Goal: Task Accomplishment & Management: Complete application form

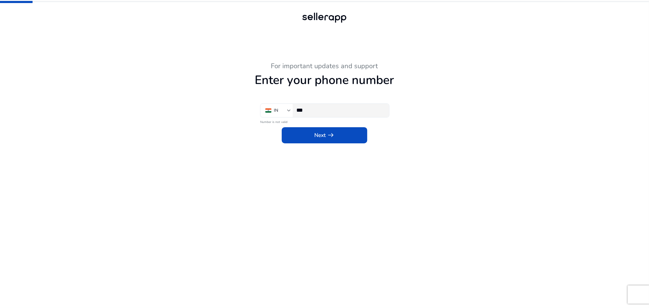
click at [336, 114] on div "***" at bounding box center [340, 110] width 88 height 13
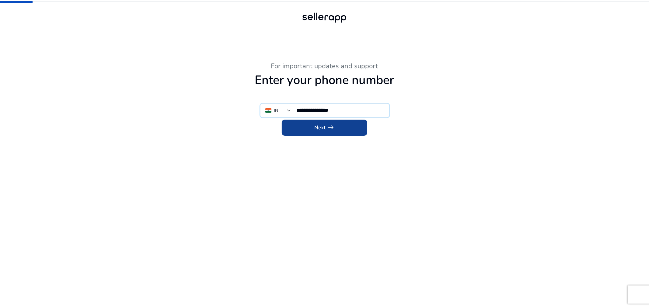
type input "**********"
click at [306, 133] on span at bounding box center [325, 127] width 86 height 15
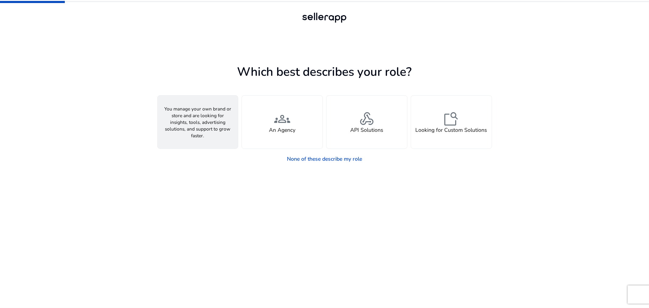
click at [204, 117] on span "person" at bounding box center [198, 119] width 16 height 16
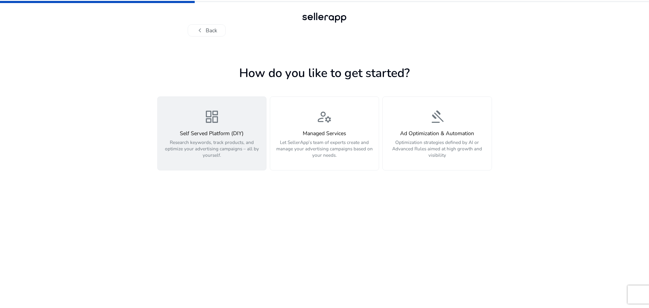
click at [242, 159] on button "dashboard Self Served Platform (DIY) Research keywords, track products, and opt…" at bounding box center [211, 133] width 109 height 74
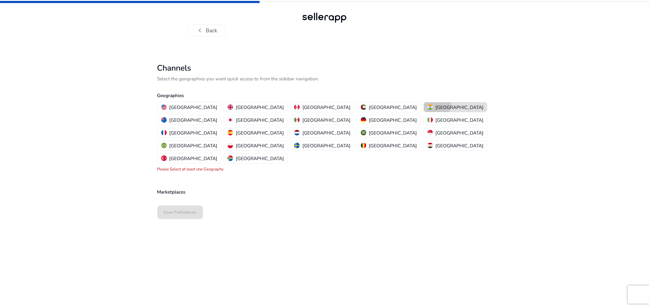
click at [428, 104] on div "[GEOGRAPHIC_DATA]" at bounding box center [456, 107] width 56 height 6
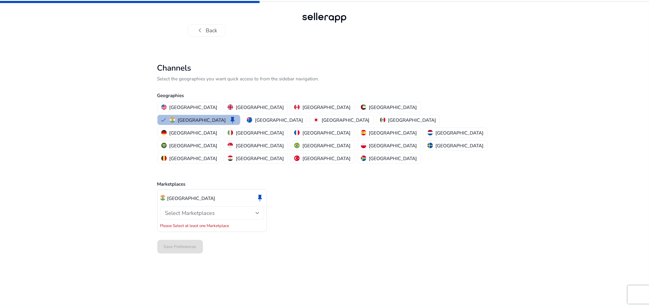
click at [198, 209] on span "Select Marketplaces" at bounding box center [190, 212] width 50 height 7
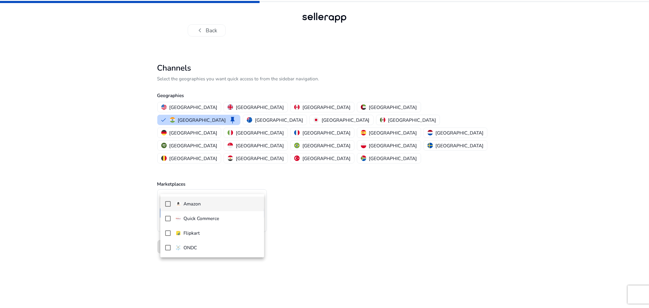
click at [198, 202] on p "Amazon" at bounding box center [192, 204] width 17 height 7
click at [361, 223] on div at bounding box center [324, 154] width 649 height 308
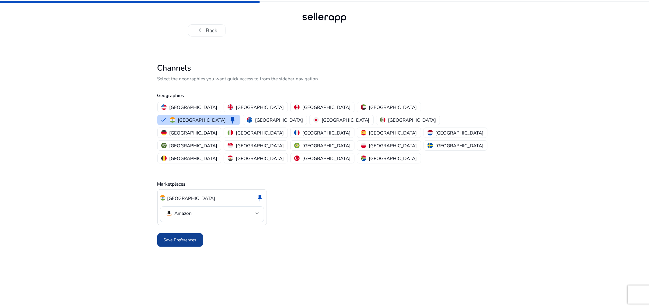
click at [184, 237] on span "Save Preferences" at bounding box center [180, 240] width 33 height 6
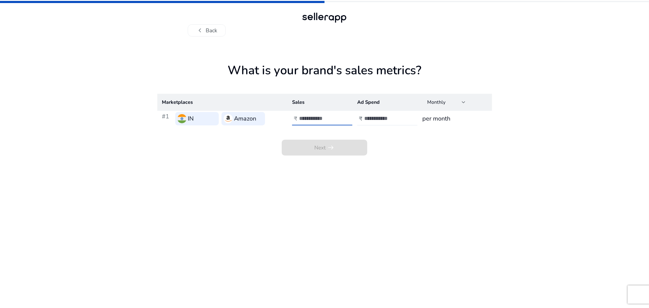
click at [316, 118] on input "number" at bounding box center [319, 118] width 41 height 7
type input "******"
click at [379, 114] on div at bounding box center [391, 118] width 55 height 13
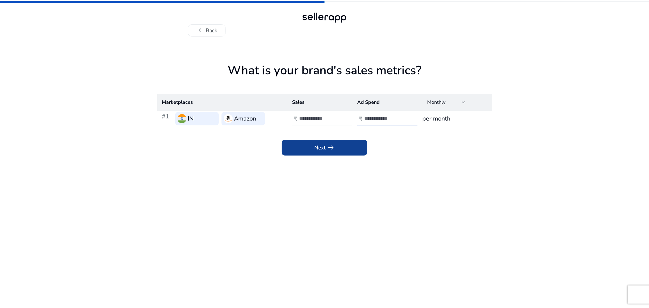
type input "*****"
click at [324, 152] on span at bounding box center [325, 147] width 86 height 15
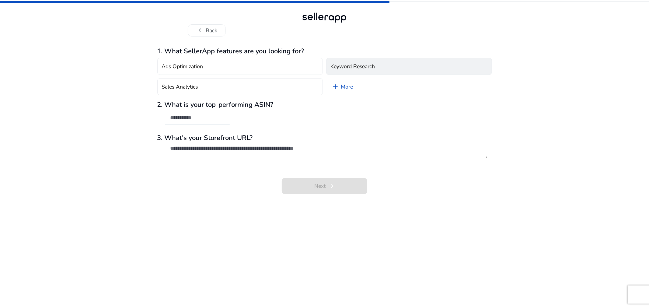
click at [357, 72] on button "Keyword Research" at bounding box center [409, 66] width 166 height 17
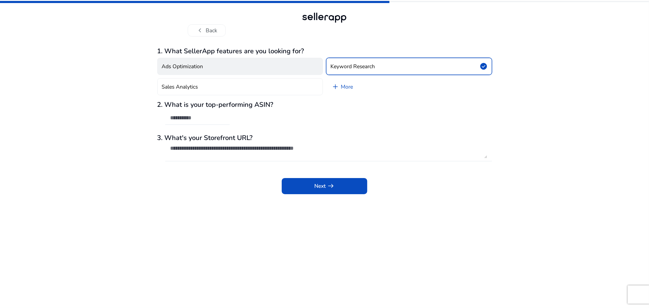
click at [235, 64] on button "Ads Optimization" at bounding box center [240, 66] width 166 height 17
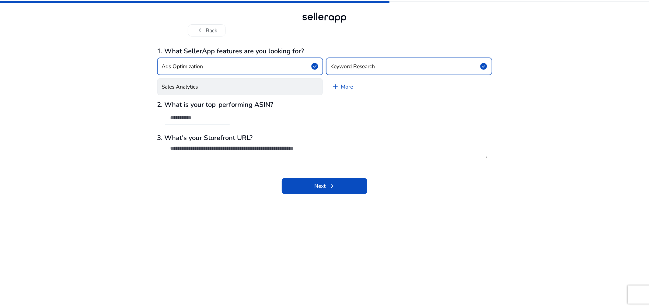
click at [244, 88] on button "Sales Analytics" at bounding box center [240, 86] width 166 height 17
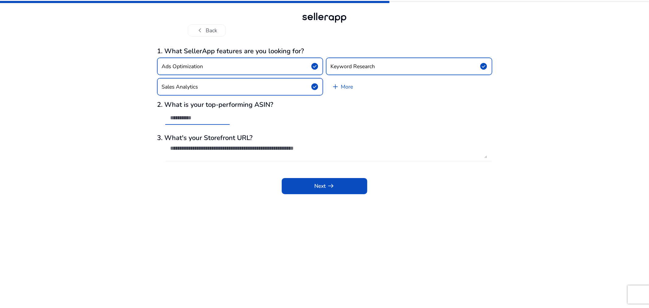
click at [198, 118] on input "text" at bounding box center [197, 117] width 55 height 7
paste input "**********"
type input "**********"
click at [215, 146] on textarea at bounding box center [328, 151] width 317 height 13
paste textarea "**********"
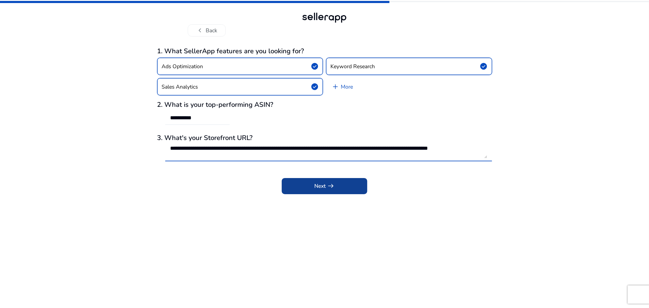
type textarea "**********"
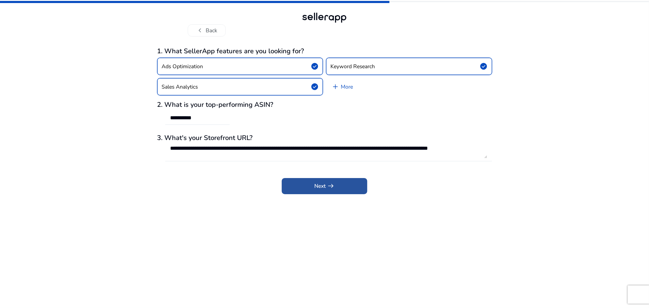
click at [316, 184] on span "Next arrow_right_alt" at bounding box center [324, 186] width 20 height 8
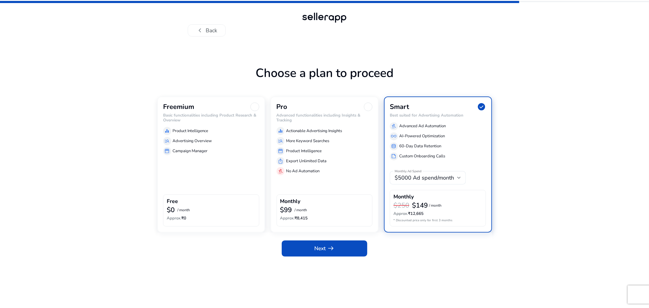
click at [212, 188] on div "Freemium Basic functionalities including Product Research & Overview equalizer …" at bounding box center [211, 164] width 108 height 136
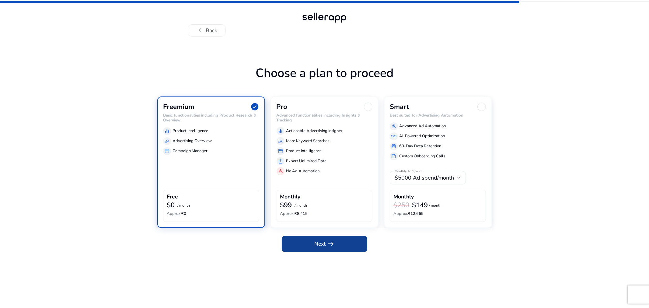
click at [332, 246] on span "arrow_right_alt" at bounding box center [331, 244] width 8 height 8
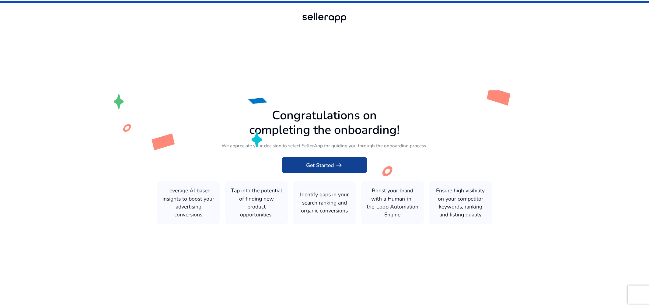
click at [333, 165] on span "Get Started arrow_right_alt" at bounding box center [324, 165] width 37 height 8
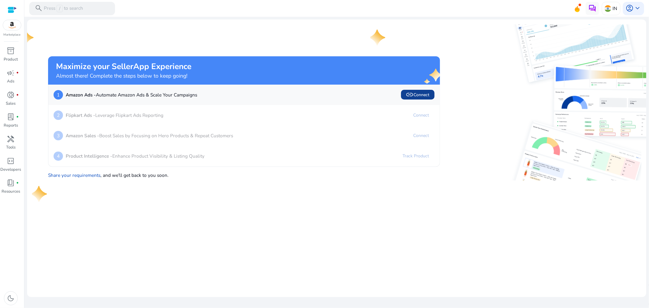
click at [422, 97] on span "link Connect" at bounding box center [418, 95] width 24 height 8
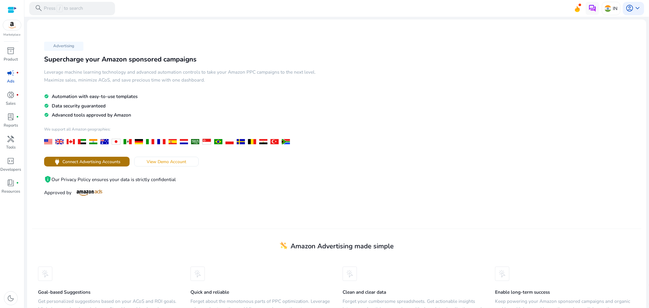
click at [104, 164] on span "Connect Advertising Accounts" at bounding box center [91, 162] width 58 height 6
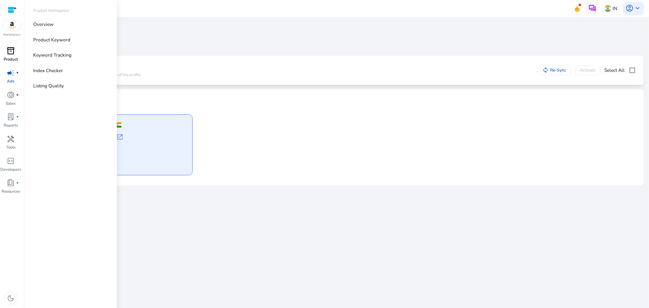
click at [19, 51] on div "inventory_2" at bounding box center [11, 51] width 19 height 11
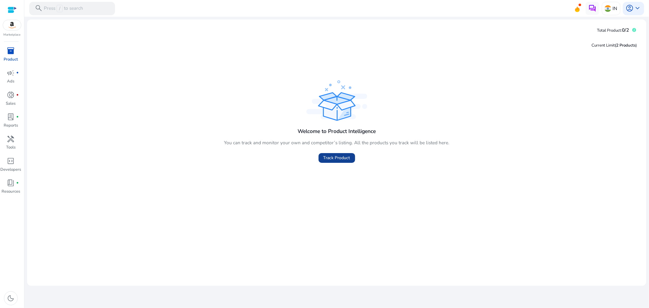
click at [349, 157] on span "Track Product" at bounding box center [337, 158] width 27 height 6
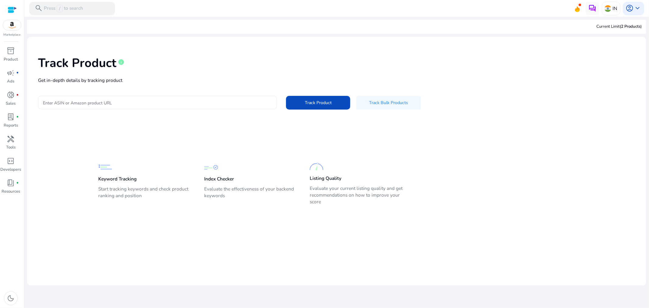
click at [147, 99] on input "Enter ASIN or Amazon product URL" at bounding box center [157, 102] width 229 height 7
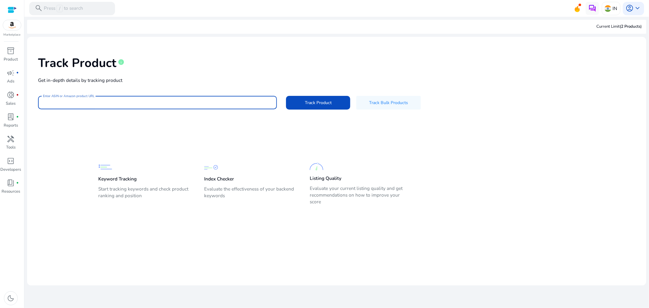
paste input "**********"
type input "**********"
click at [311, 105] on span "Track Product" at bounding box center [318, 103] width 27 height 6
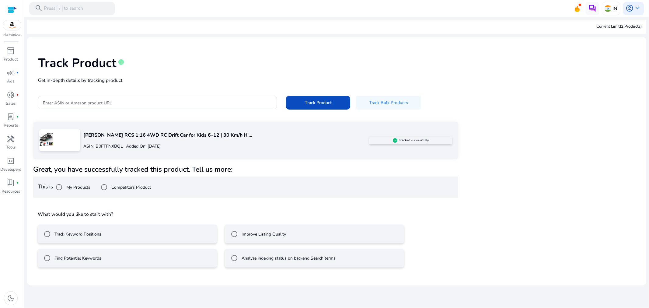
click at [320, 232] on mat-radio-button "Improve Listing Quality" at bounding box center [314, 234] width 179 height 19
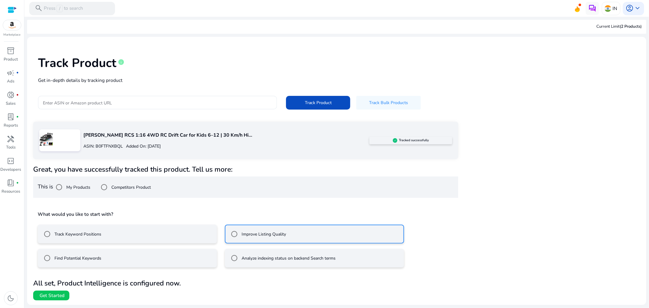
click at [106, 260] on mat-radio-button "Find Potential Keywords" at bounding box center [127, 258] width 179 height 19
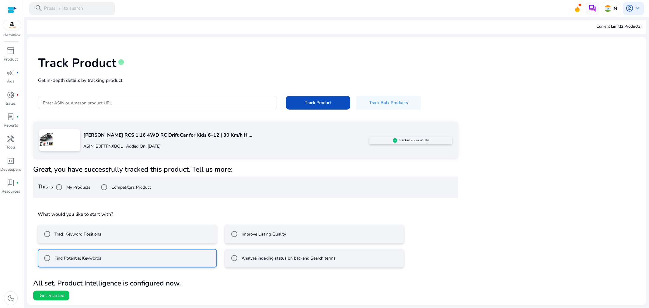
click at [246, 233] on label "Improve Listing Quality" at bounding box center [263, 234] width 46 height 6
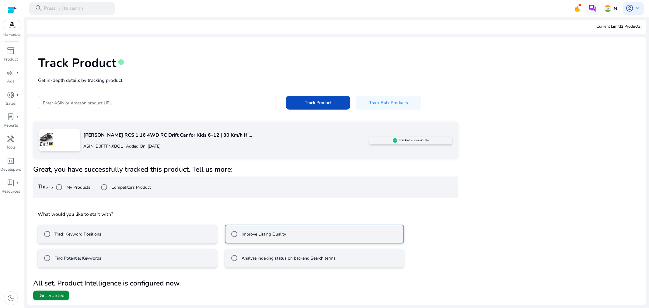
click at [57, 293] on span "Get Started" at bounding box center [52, 295] width 25 height 7
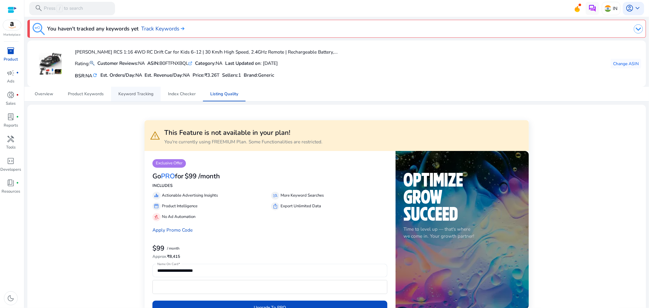
click at [129, 94] on span "Keyword Tracking" at bounding box center [135, 94] width 35 height 4
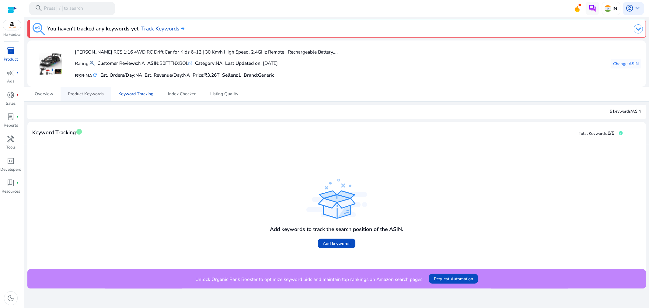
click at [84, 92] on span "Product Keywords" at bounding box center [86, 94] width 36 height 4
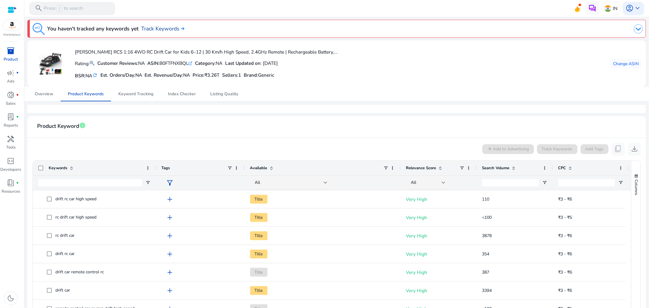
click at [157, 28] on link "Track Keywords" at bounding box center [162, 29] width 43 height 8
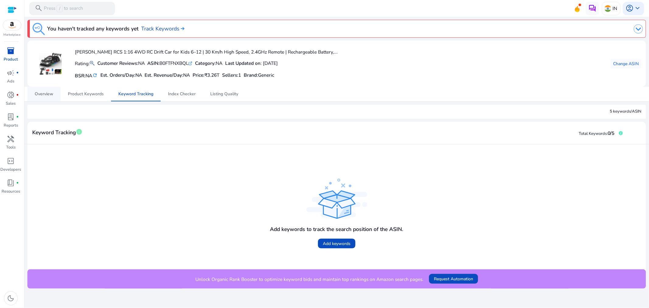
click at [38, 99] on span "Overview" at bounding box center [44, 94] width 19 height 15
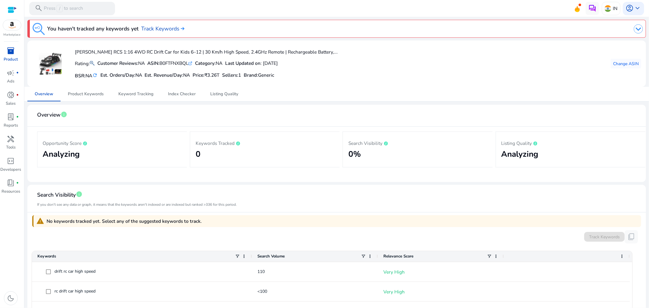
click at [16, 50] on div "inventory_2" at bounding box center [11, 51] width 19 height 11
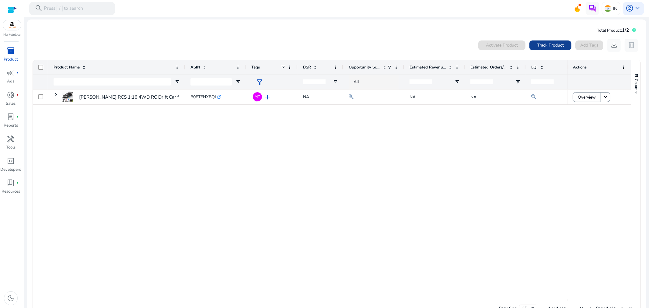
click at [554, 41] on span at bounding box center [551, 45] width 42 height 15
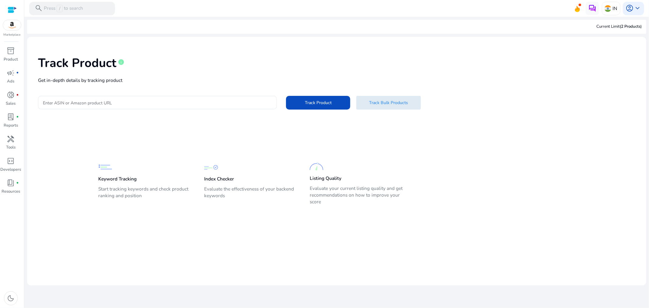
click at [391, 100] on span "Track Bulk Products" at bounding box center [388, 103] width 39 height 6
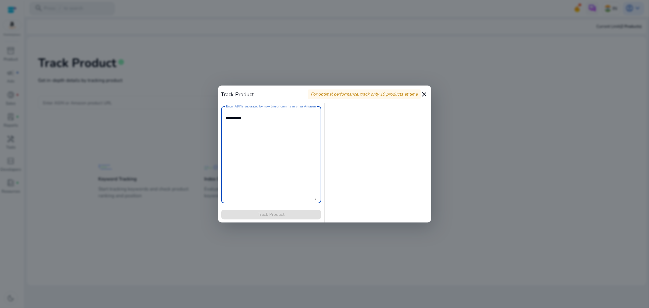
click at [427, 91] on mat-icon "close" at bounding box center [424, 94] width 7 height 7
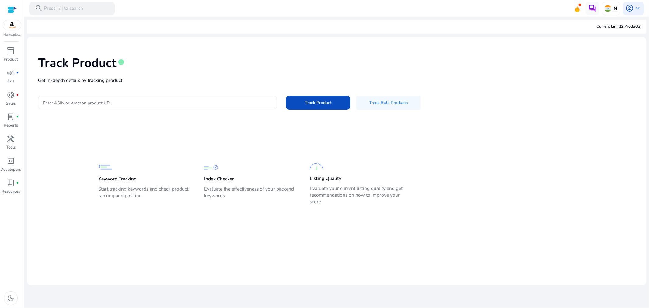
click at [177, 102] on input "Enter ASIN or Amazon product URL" at bounding box center [157, 102] width 229 height 7
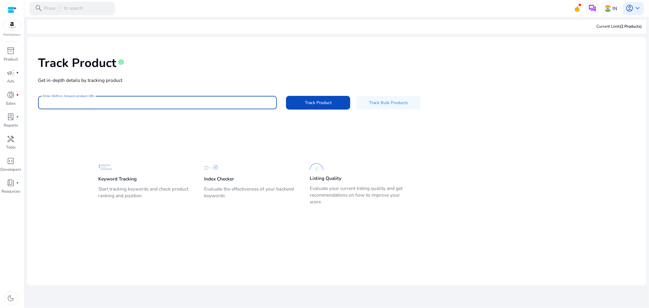
paste input "**********"
type input "**********"
click at [310, 104] on span "Track Product" at bounding box center [318, 103] width 27 height 6
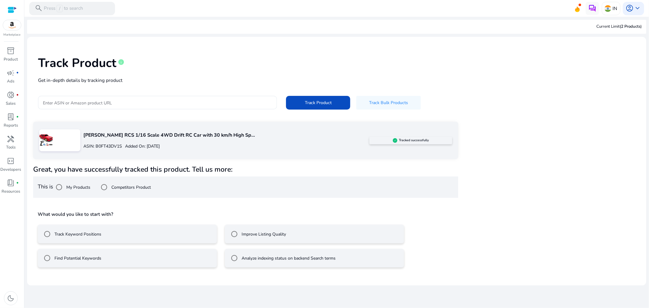
click at [86, 258] on label "Find Potential Keywords" at bounding box center [77, 258] width 48 height 6
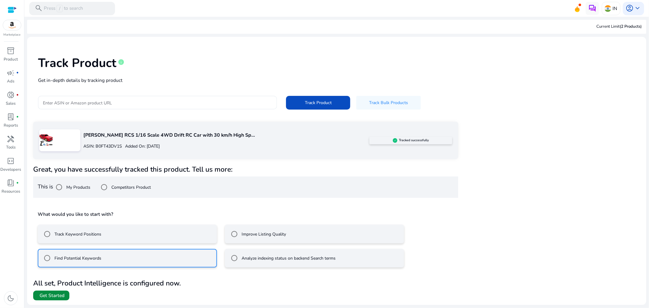
click at [40, 297] on span "Get Started" at bounding box center [52, 295] width 25 height 7
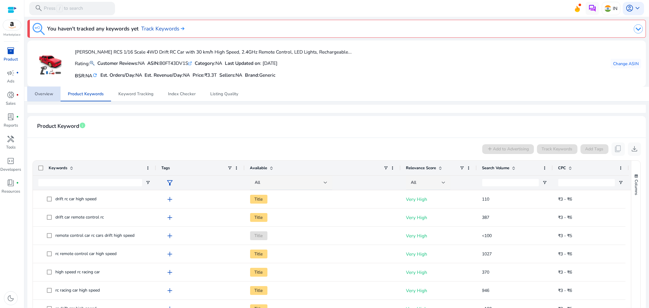
click at [55, 91] on link "Overview" at bounding box center [43, 94] width 33 height 15
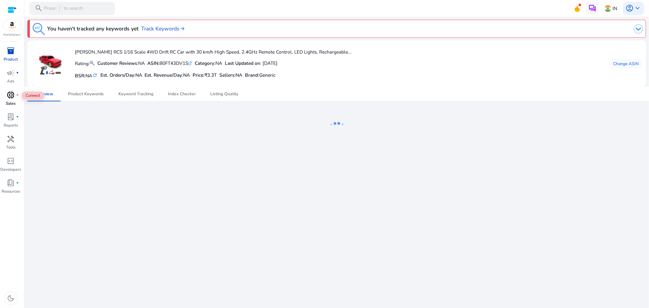
click at [14, 93] on span "donut_small" at bounding box center [11, 95] width 8 height 8
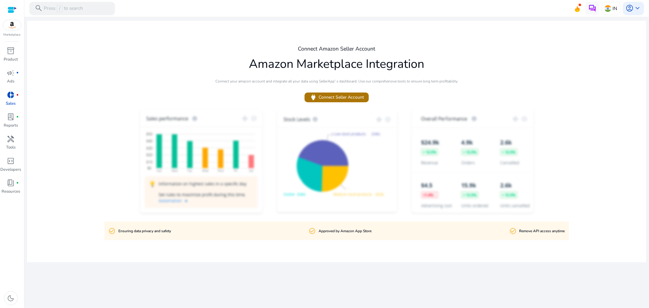
click at [339, 96] on span "power Connect Seller Account" at bounding box center [337, 97] width 54 height 8
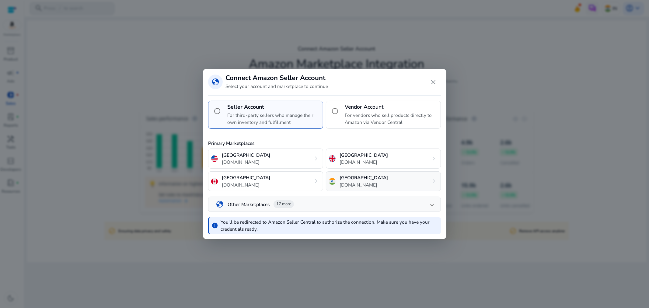
click at [356, 178] on p "[GEOGRAPHIC_DATA]" at bounding box center [364, 177] width 48 height 7
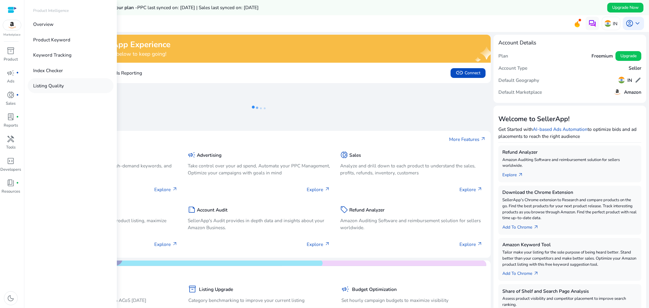
click at [86, 82] on link "Listing Quality" at bounding box center [71, 85] width 86 height 15
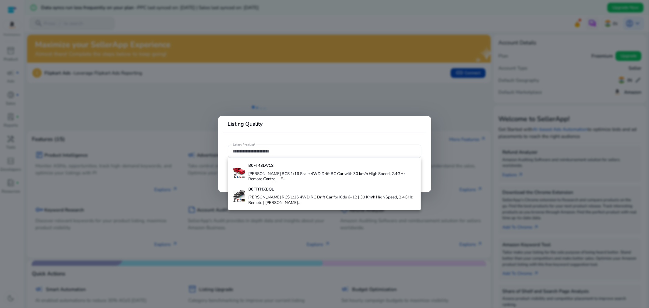
click at [293, 84] on div at bounding box center [324, 154] width 649 height 308
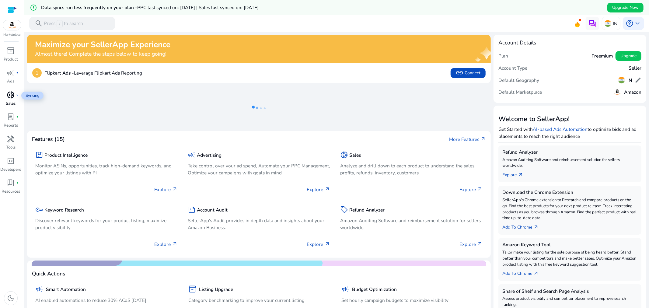
click at [10, 97] on span "donut_small" at bounding box center [11, 95] width 8 height 8
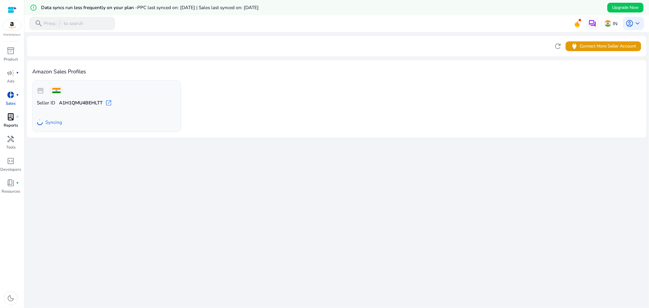
click at [13, 117] on span "lab_profile" at bounding box center [11, 117] width 8 height 8
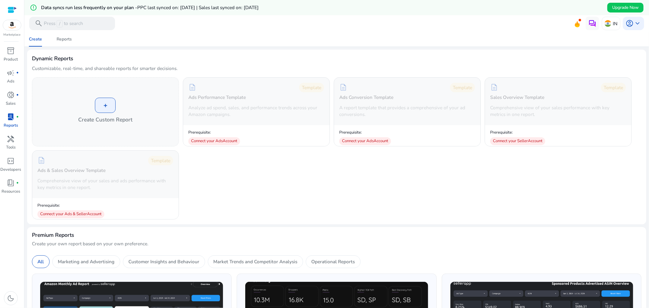
click at [293, 37] on div "Create Reports" at bounding box center [337, 39] width 630 height 15
click at [14, 24] on img at bounding box center [12, 25] width 18 height 10
click at [9, 7] on div at bounding box center [12, 9] width 9 height 7
